Goal: Find contact information: Find contact information

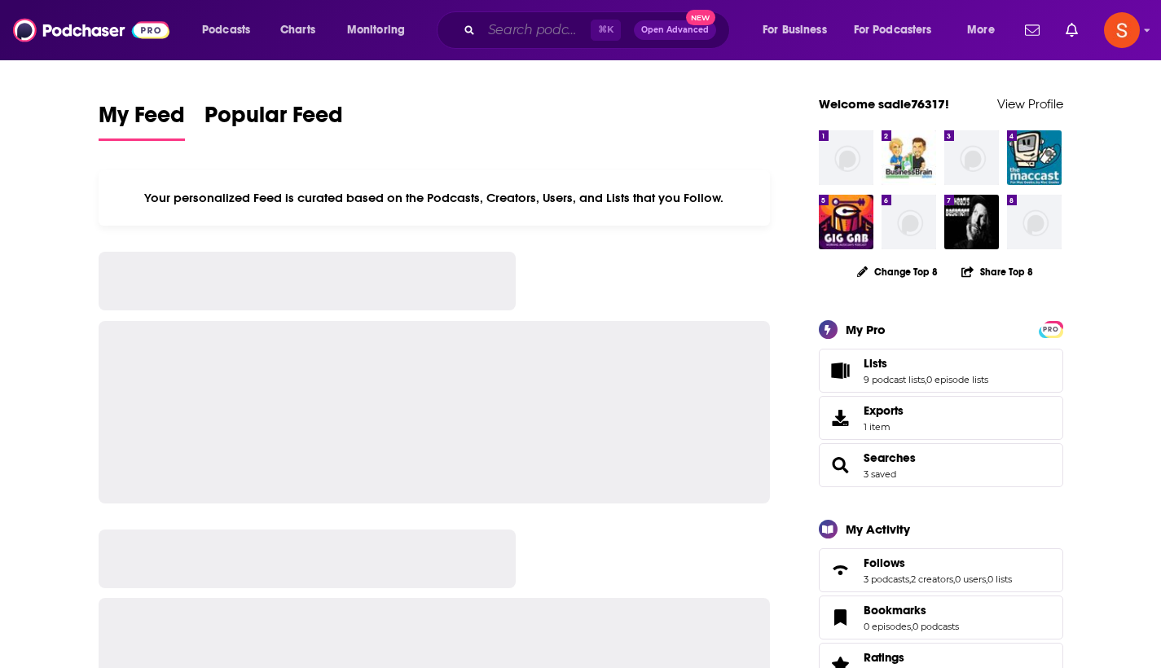
click at [526, 29] on input "Search podcasts, credits, & more..." at bounding box center [536, 30] width 109 height 26
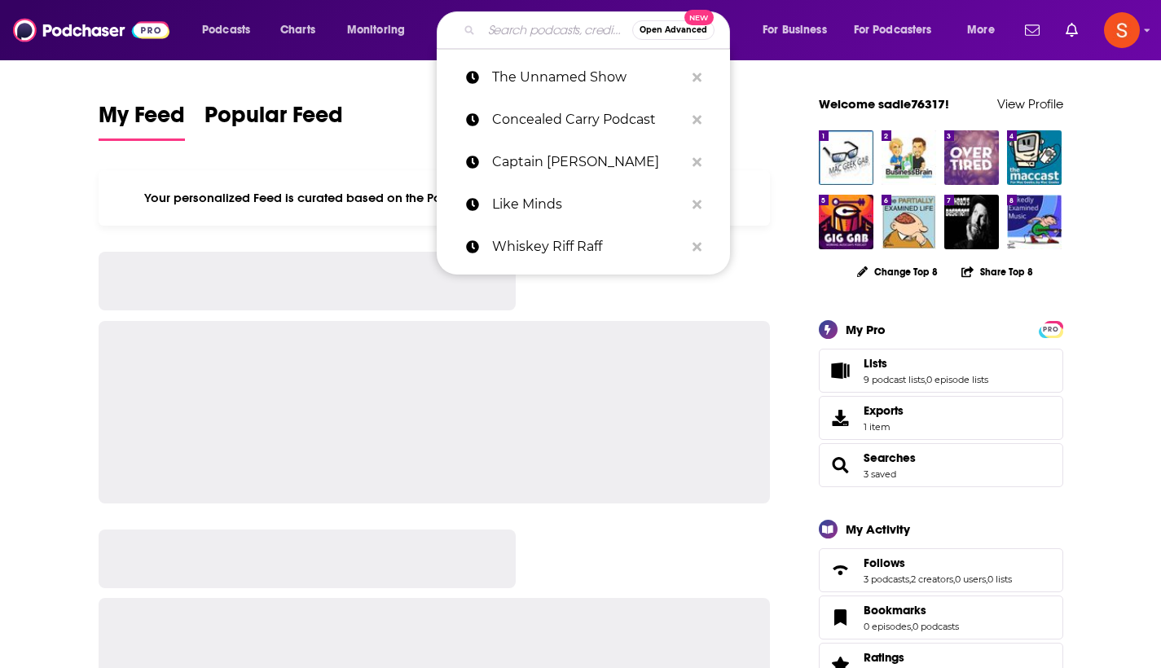
paste input "Echoes Of War Podcast"
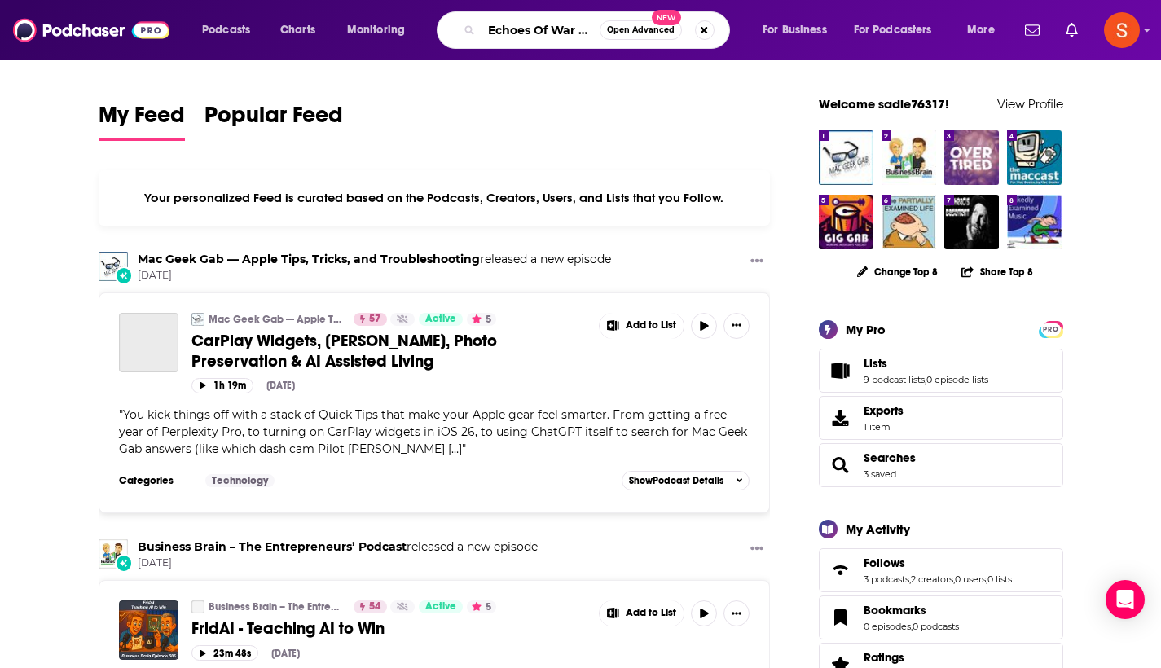
type input "Echoes Of War Podcast"
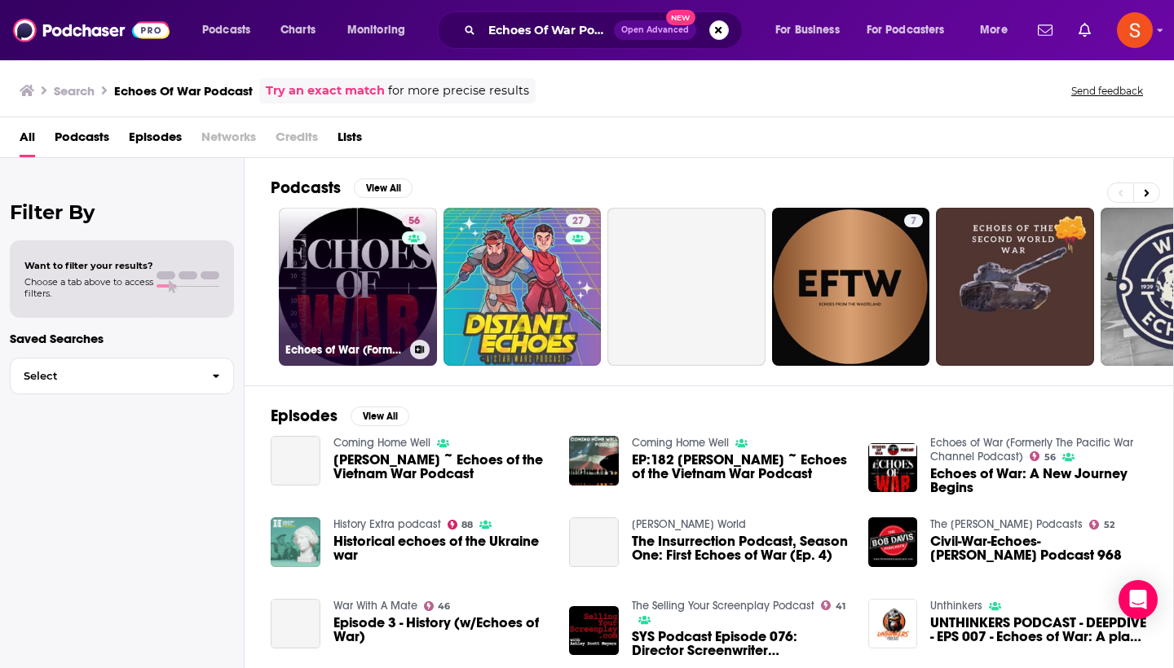
click at [323, 255] on link "56 Echoes of War (Formerly The Pacific War Channel Podcast)" at bounding box center [358, 287] width 158 height 158
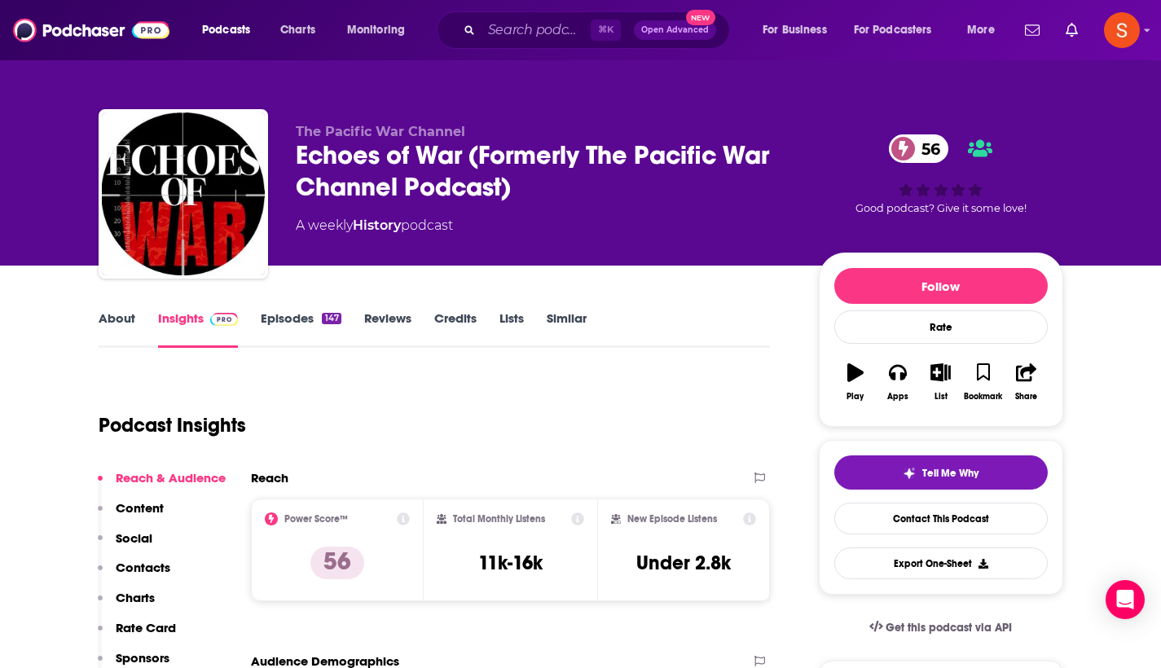
click at [150, 561] on p "Contacts" at bounding box center [143, 567] width 55 height 15
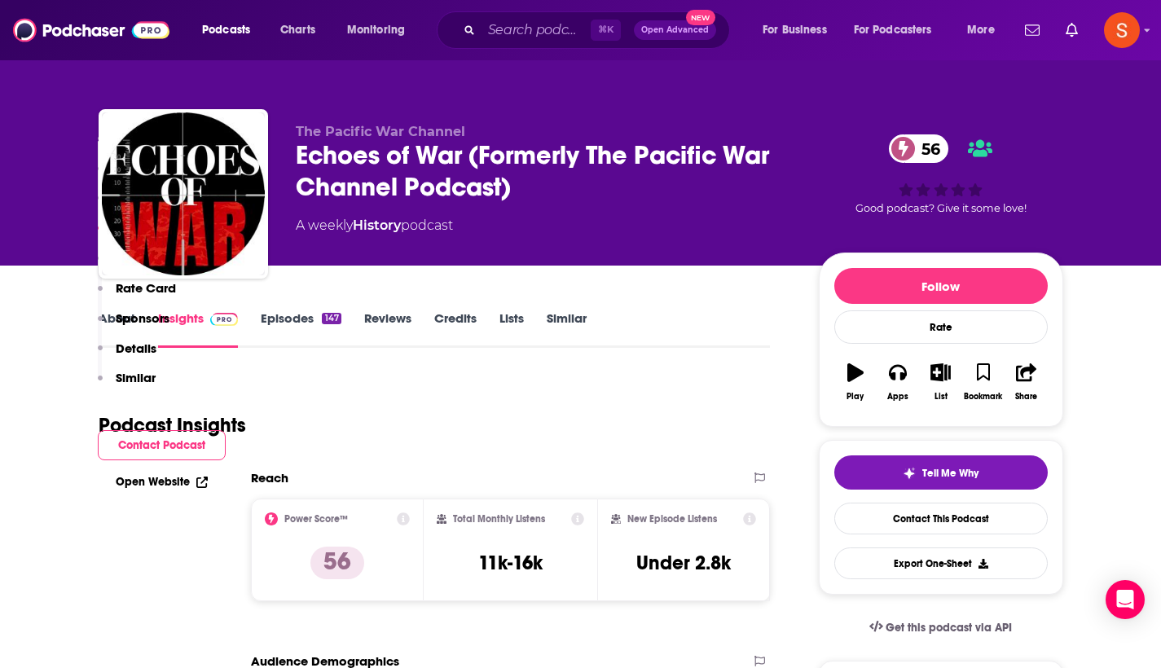
scroll to position [1273, 0]
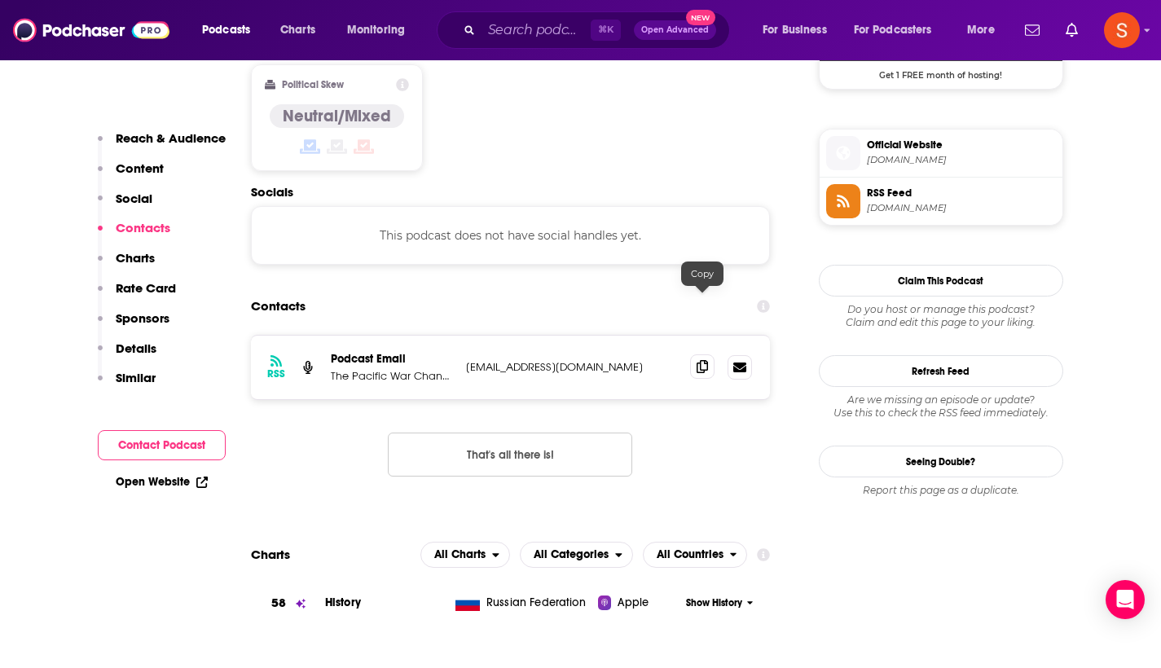
click at [696, 354] on span at bounding box center [702, 366] width 24 height 24
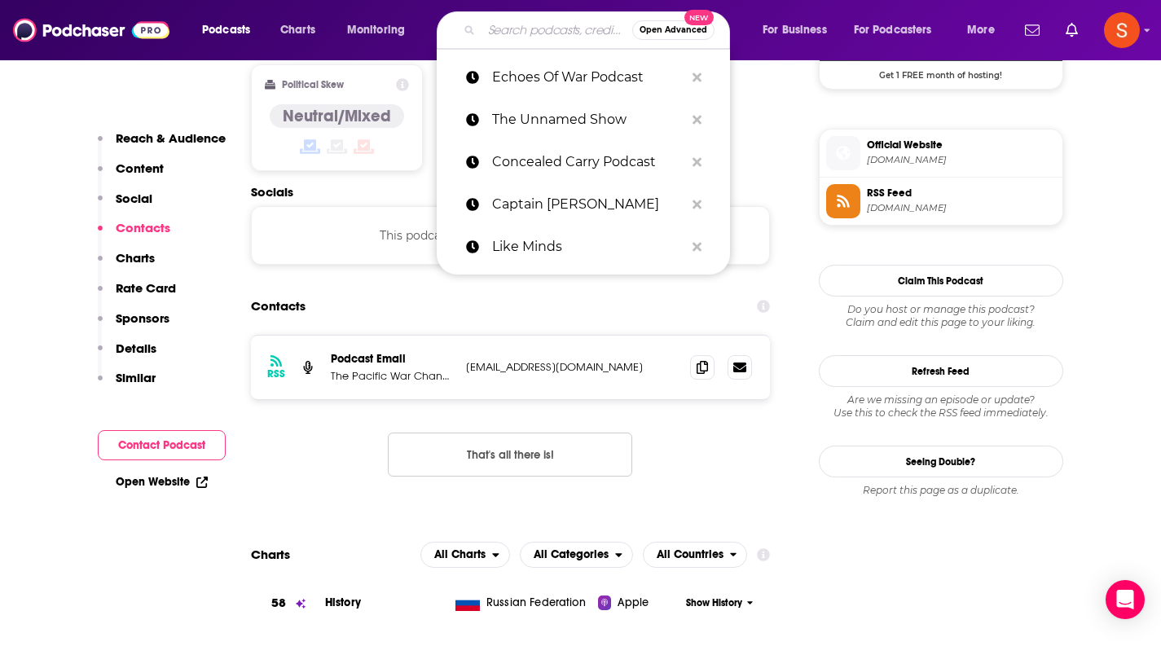
click at [580, 30] on input "Search podcasts, credits, & more..." at bounding box center [557, 30] width 151 height 26
paste input "Best Laid Plans"
type input "Best Laid Plans"
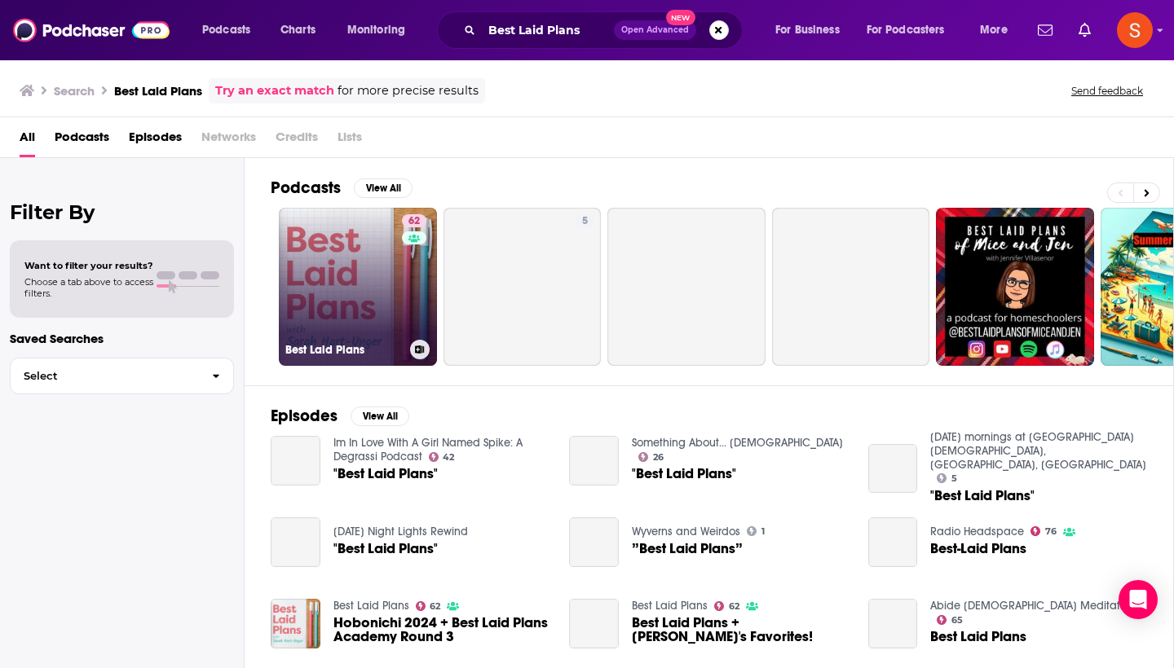
click at [330, 282] on link "62 Best Laid Plans" at bounding box center [358, 287] width 158 height 158
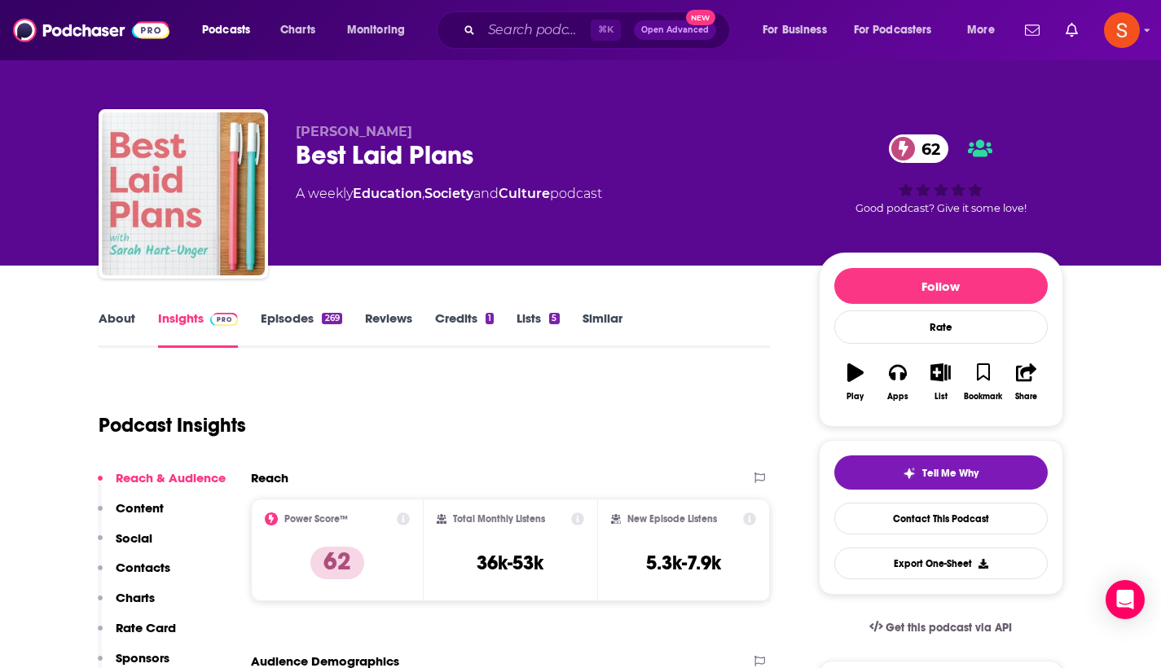
click at [165, 570] on p "Contacts" at bounding box center [143, 567] width 55 height 15
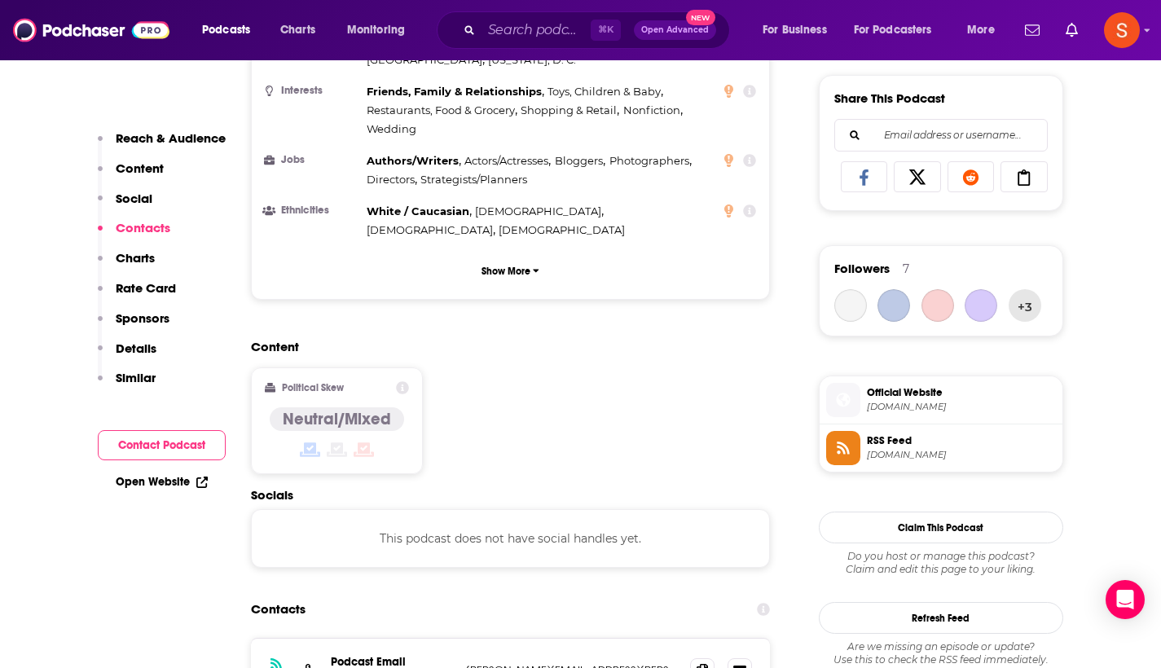
scroll to position [1310, 0]
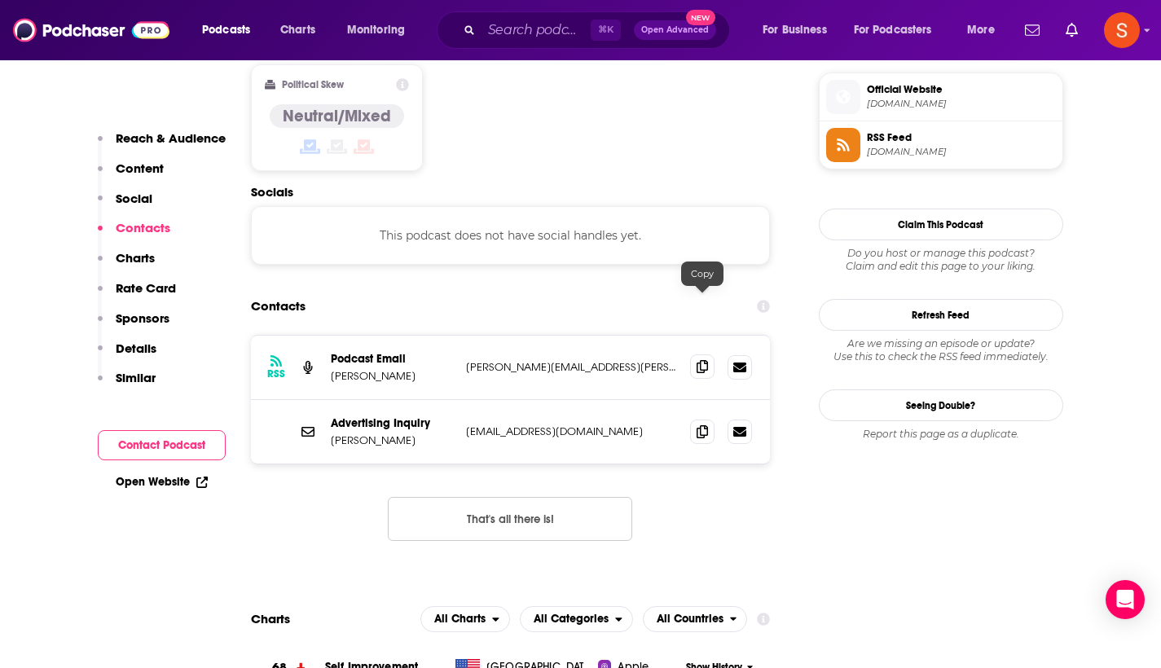
click at [699, 360] on icon at bounding box center [702, 366] width 11 height 13
